Goal: Navigation & Orientation: Find specific page/section

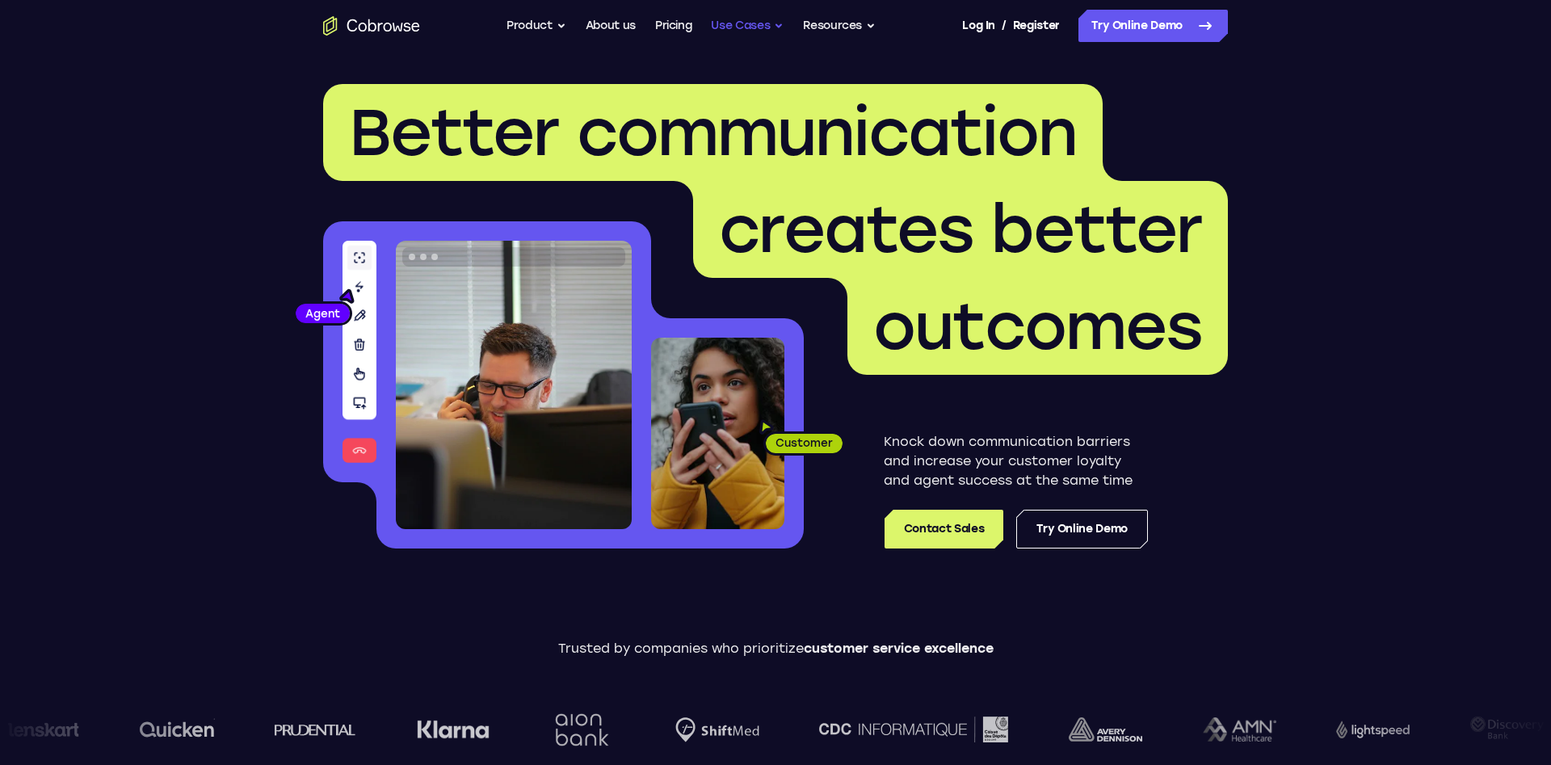
click at [726, 27] on button "Use Cases" at bounding box center [747, 26] width 73 height 32
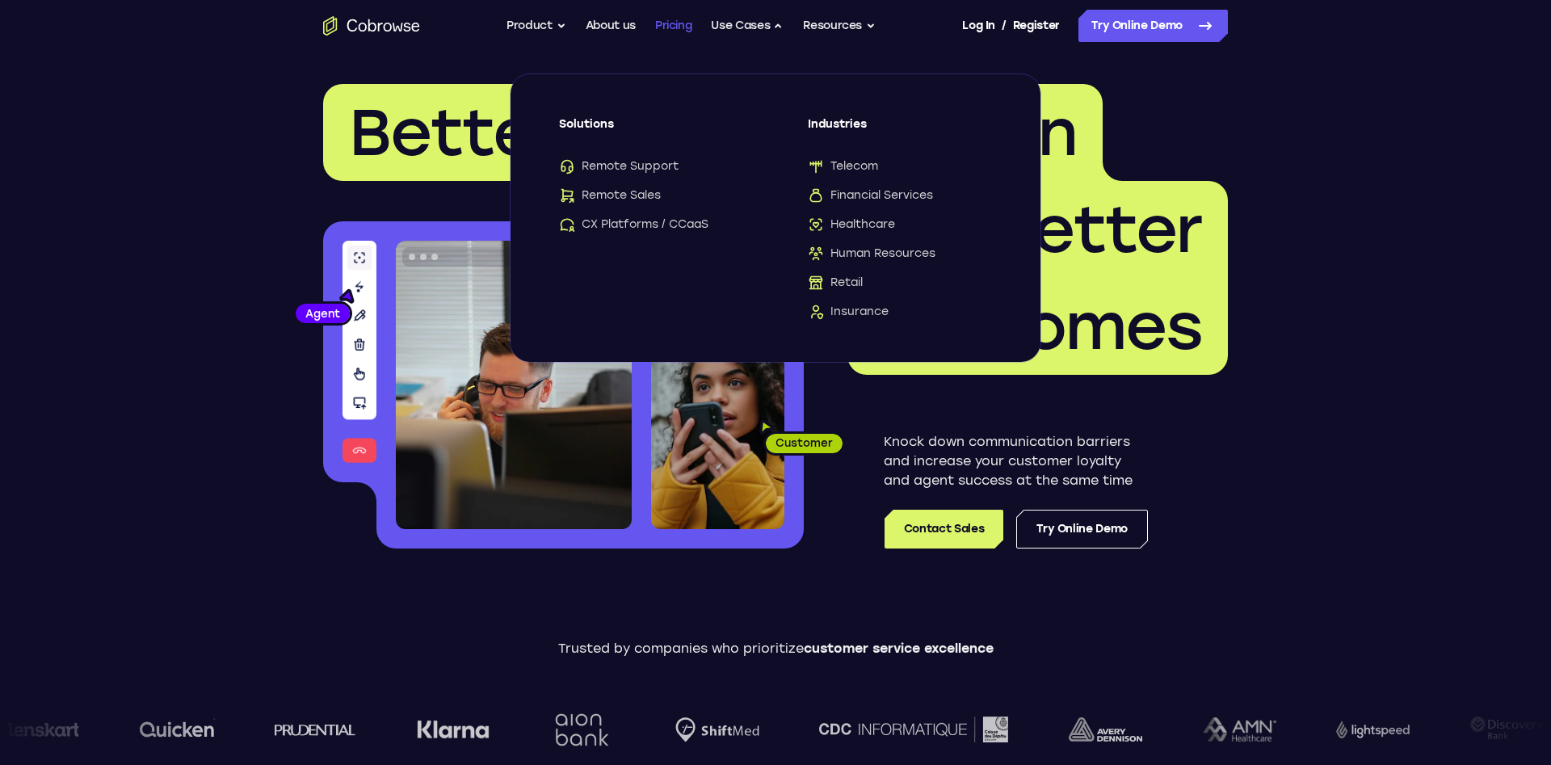
click at [673, 29] on link "Pricing" at bounding box center [673, 26] width 37 height 32
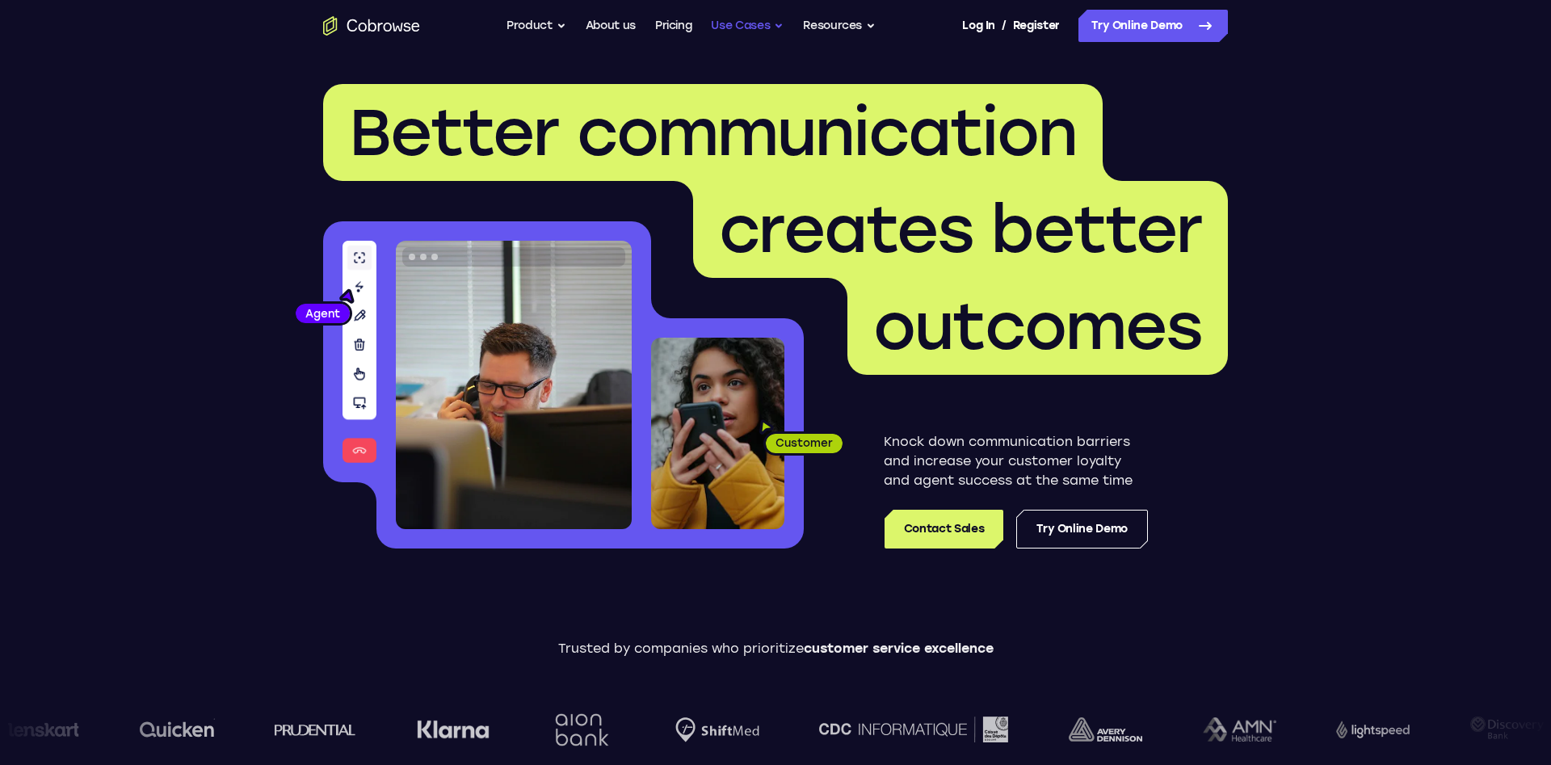
click at [762, 27] on button "Use Cases" at bounding box center [747, 26] width 73 height 32
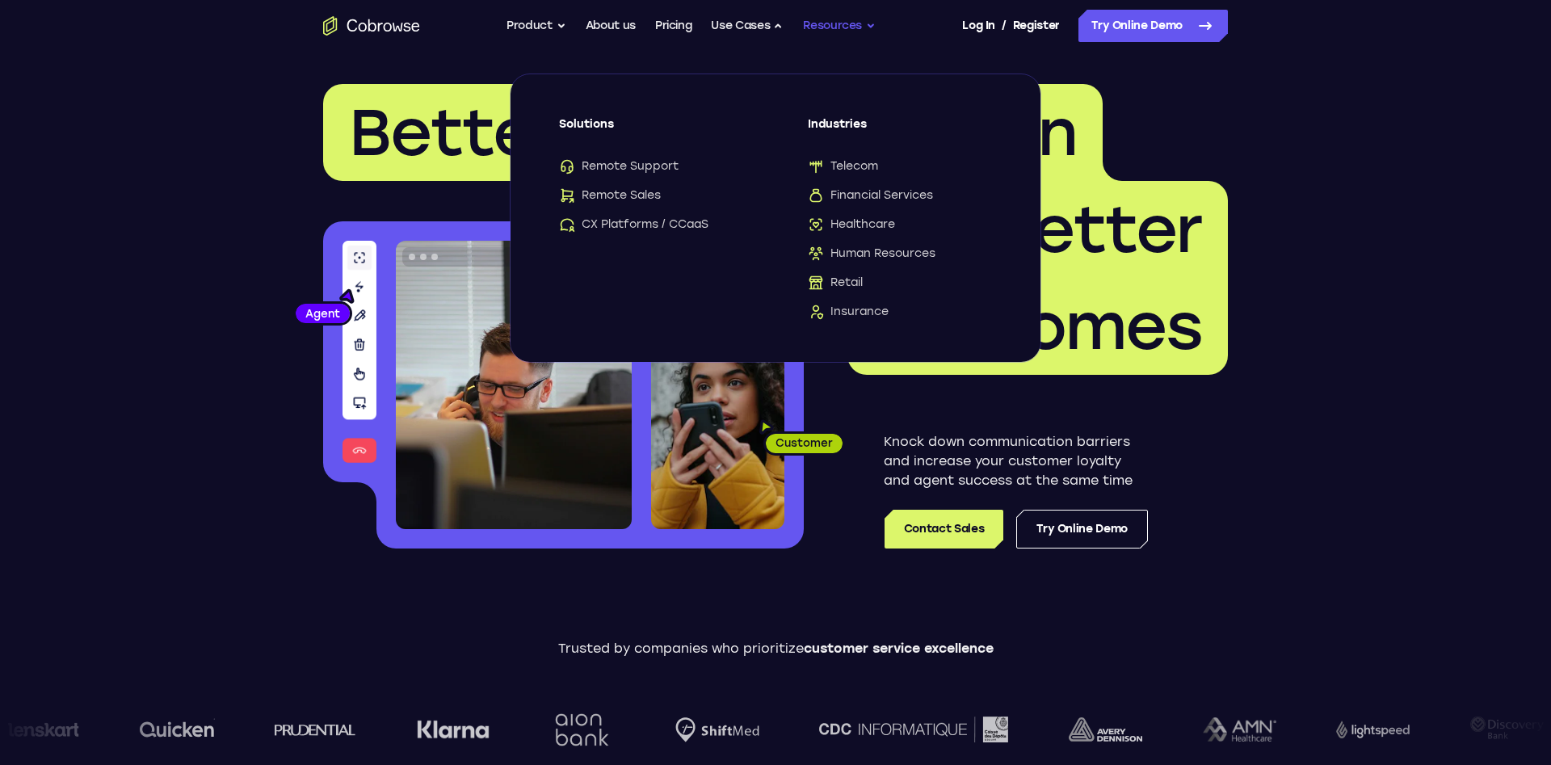
click at [832, 28] on button "Resources" at bounding box center [839, 26] width 73 height 32
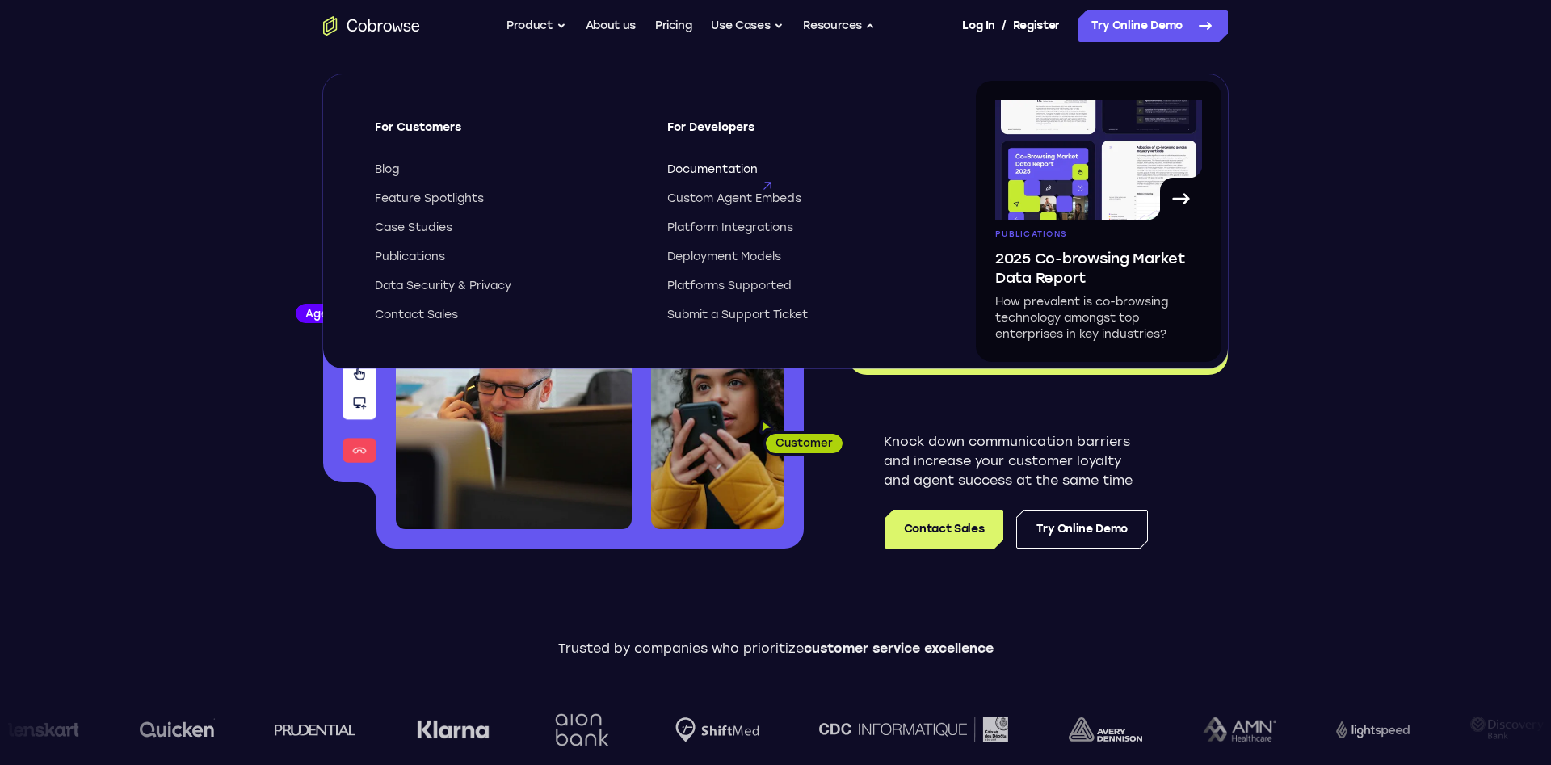
click at [733, 171] on span "Documentation" at bounding box center [712, 170] width 90 height 16
